Goal: Information Seeking & Learning: Learn about a topic

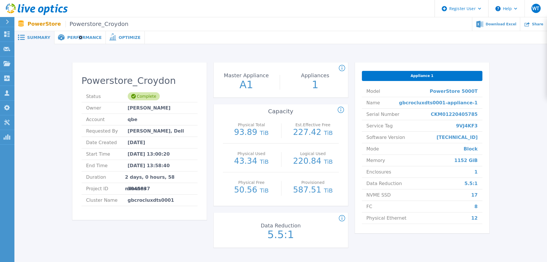
click at [75, 33] on div "Performance" at bounding box center [79, 37] width 51 height 13
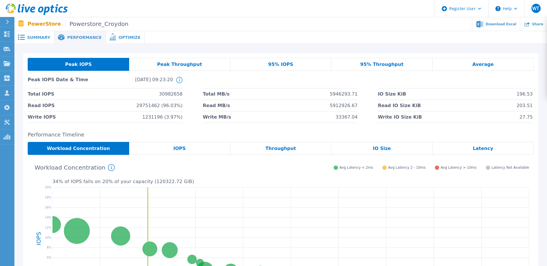
click at [25, 38] on span at bounding box center [20, 37] width 13 height 5
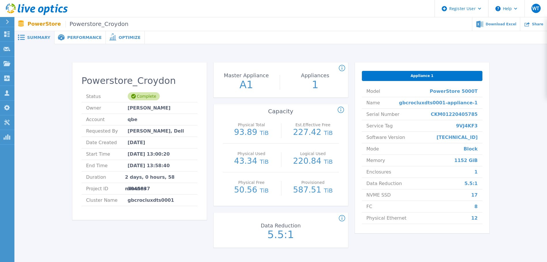
click at [341, 110] on icon at bounding box center [340, 110] width 6 height 7
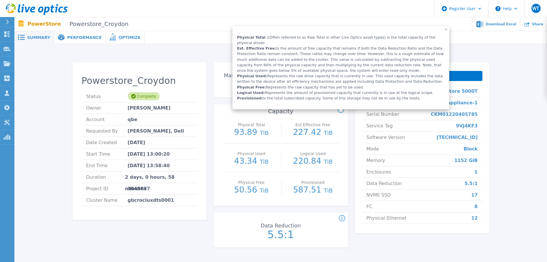
click at [223, 116] on div "Physical Total 93.89 TiB Est.Effective Free 227.42 TiB" at bounding box center [281, 129] width 116 height 29
click at [298, 104] on div "Count of appliances and the Master Appliance in the PowerStore cluster. Master …" at bounding box center [280, 159] width 134 height 192
click at [447, 29] on rect at bounding box center [445, 29] width 3 height 3
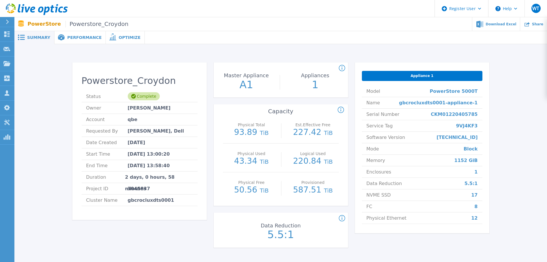
click at [124, 40] on div "Optimize" at bounding box center [125, 37] width 39 height 13
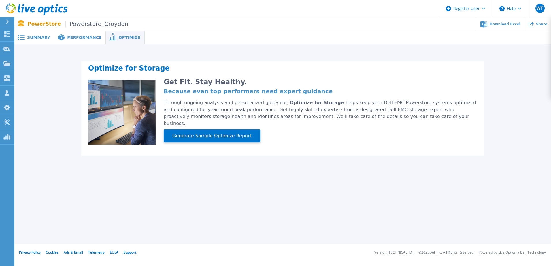
click at [89, 35] on span "Performance" at bounding box center [84, 37] width 34 height 4
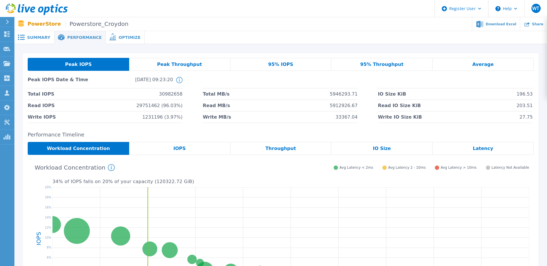
click at [34, 35] on span "Summary" at bounding box center [38, 37] width 23 height 4
